Goal: Task Accomplishment & Management: Manage account settings

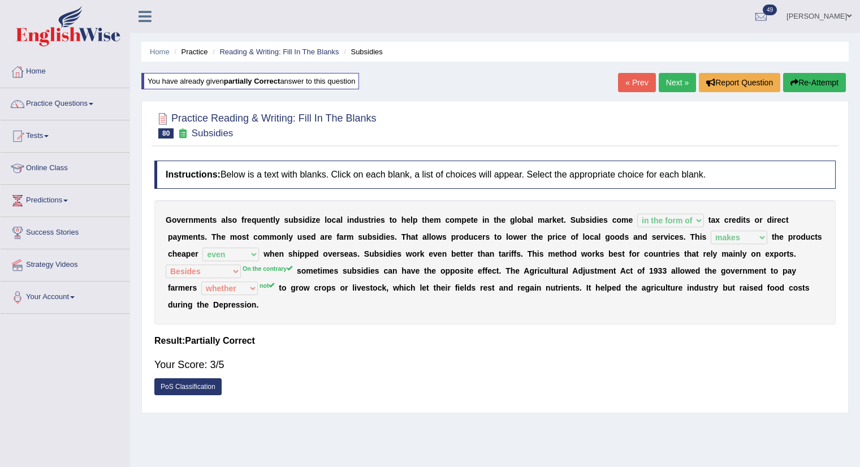
select select "in the form of"
select select "makes"
select select "even"
select select "Besides"
select select "whether"
